Goal: Task Accomplishment & Management: Manage account settings

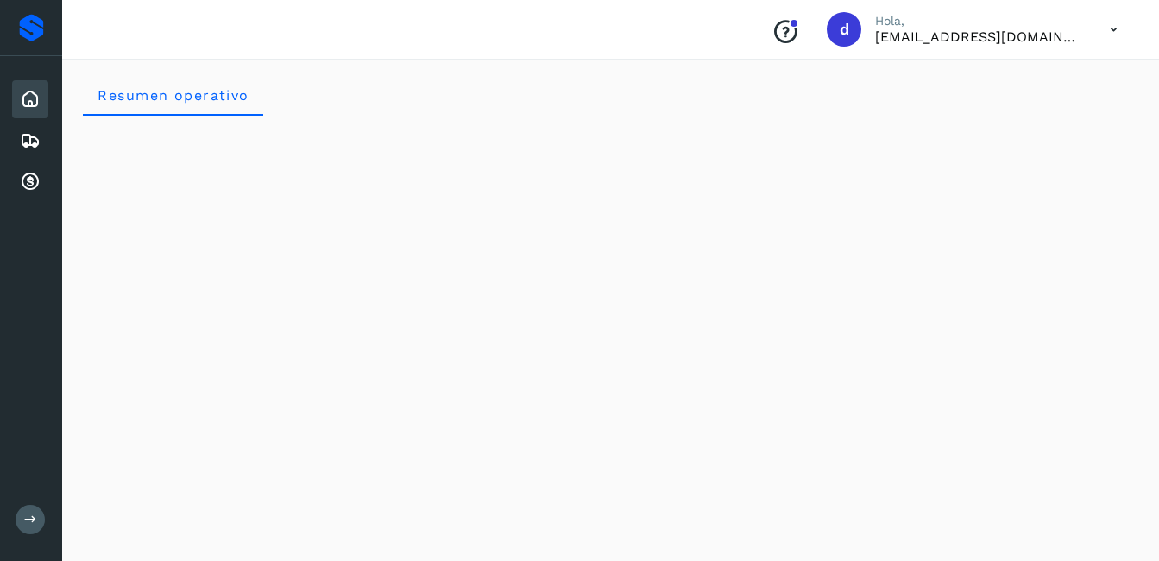
click at [31, 113] on div "Inicio" at bounding box center [30, 99] width 36 height 38
drag, startPoint x: 32, startPoint y: 101, endPoint x: 22, endPoint y: 96, distance: 11.6
click at [28, 98] on icon at bounding box center [30, 99] width 21 height 21
click at [33, 136] on icon at bounding box center [30, 140] width 21 height 21
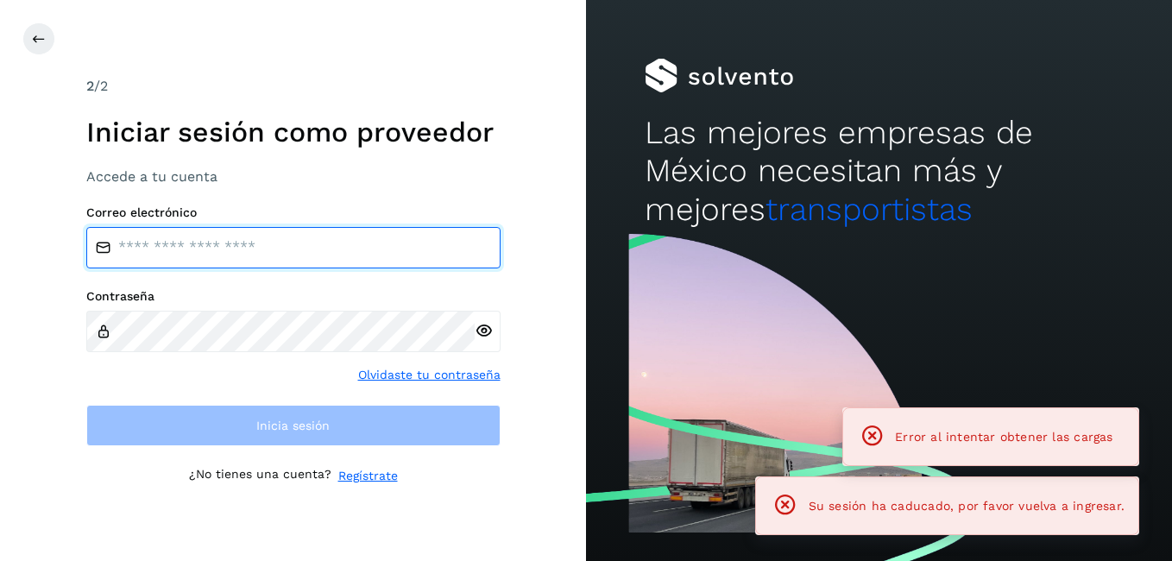
type input "**********"
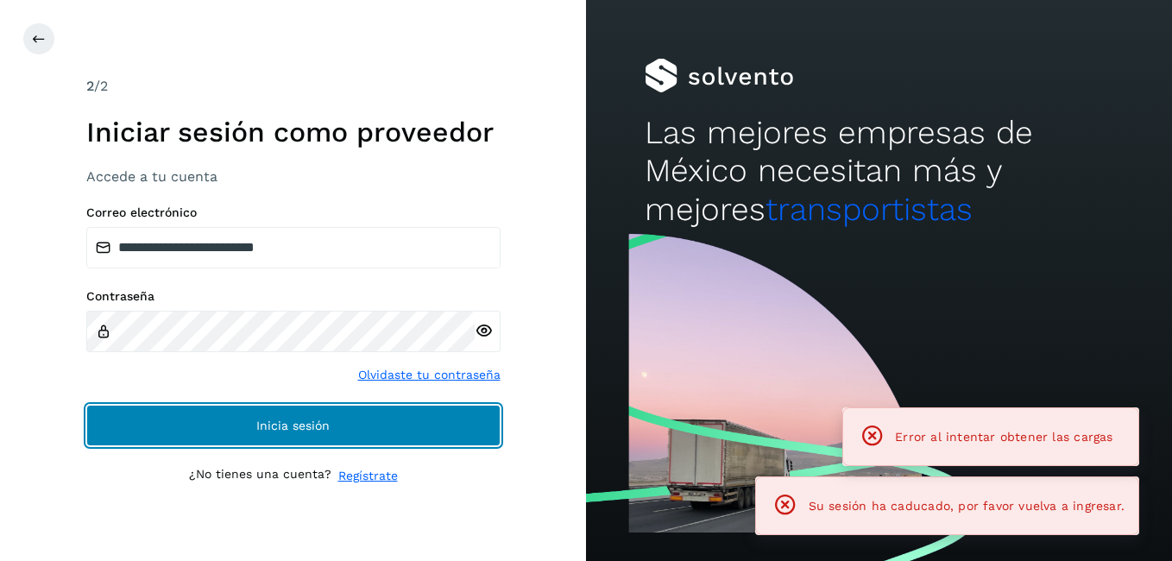
click at [317, 417] on button "Inicia sesión" at bounding box center [293, 425] width 414 height 41
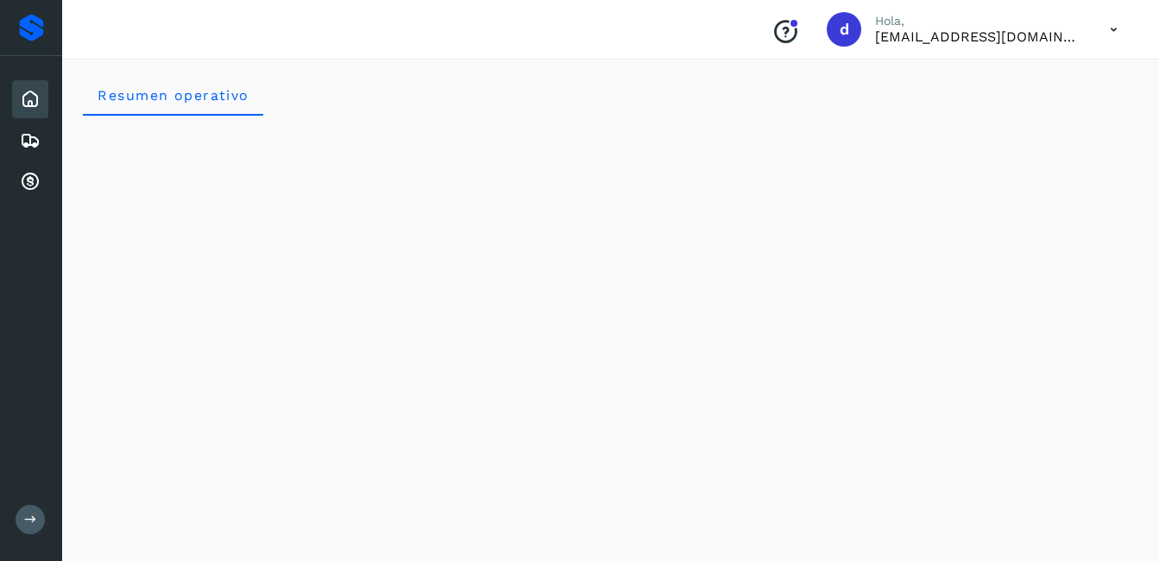
click at [34, 97] on icon at bounding box center [30, 99] width 21 height 21
click at [9, 204] on div "Inicio Embarques Cuentas por cobrar" at bounding box center [31, 140] width 62 height 169
click at [33, 150] on icon at bounding box center [30, 140] width 21 height 21
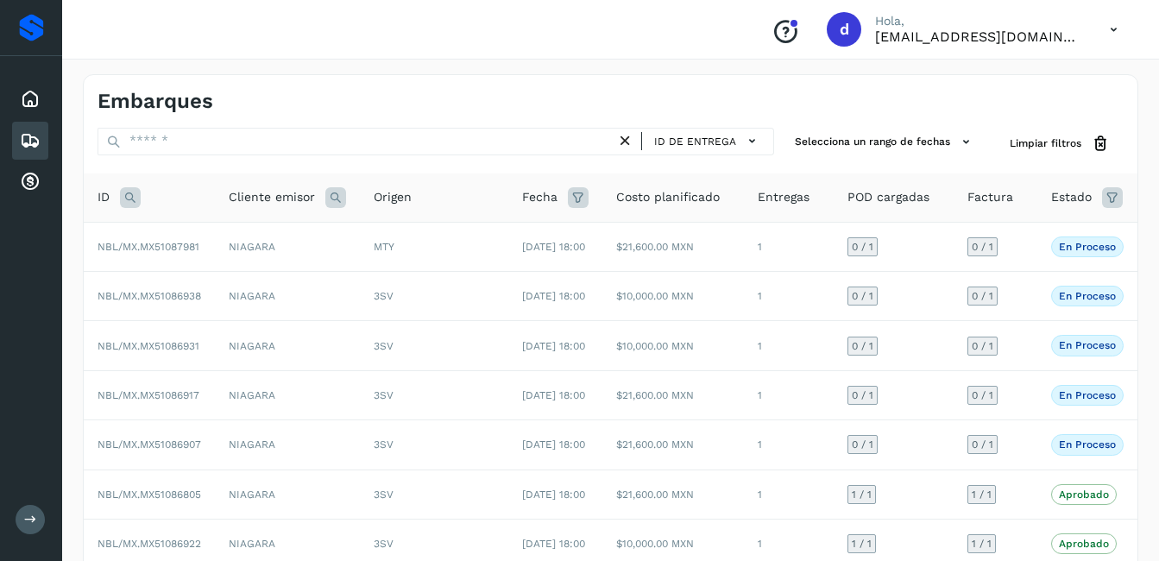
click at [35, 143] on icon at bounding box center [30, 140] width 21 height 21
click at [34, 101] on icon at bounding box center [30, 99] width 21 height 21
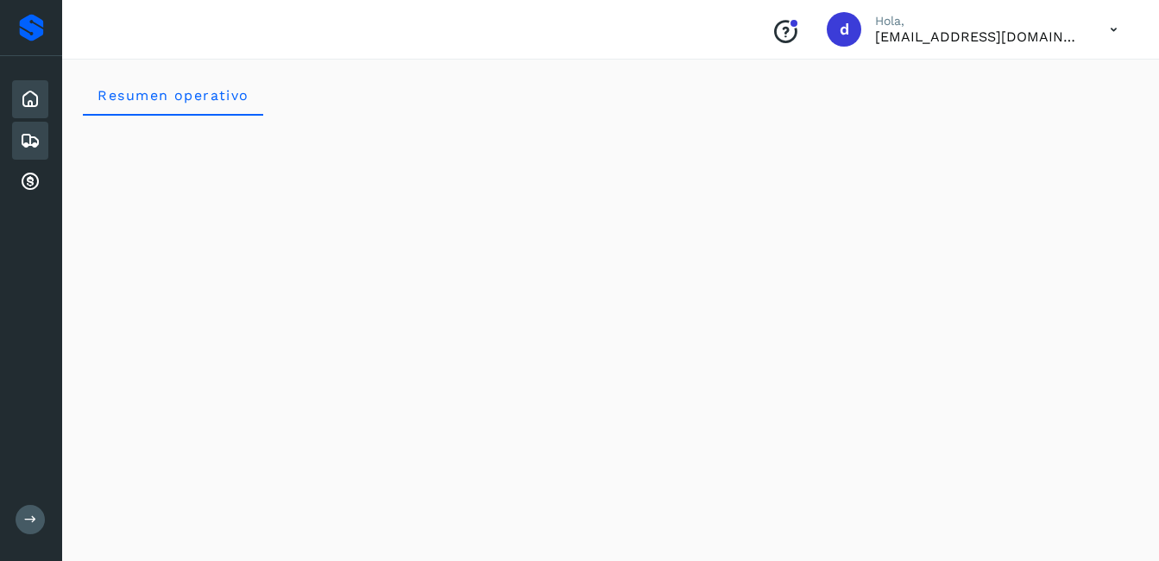
click at [37, 146] on icon at bounding box center [30, 140] width 21 height 21
